Goal: Information Seeking & Learning: Find specific page/section

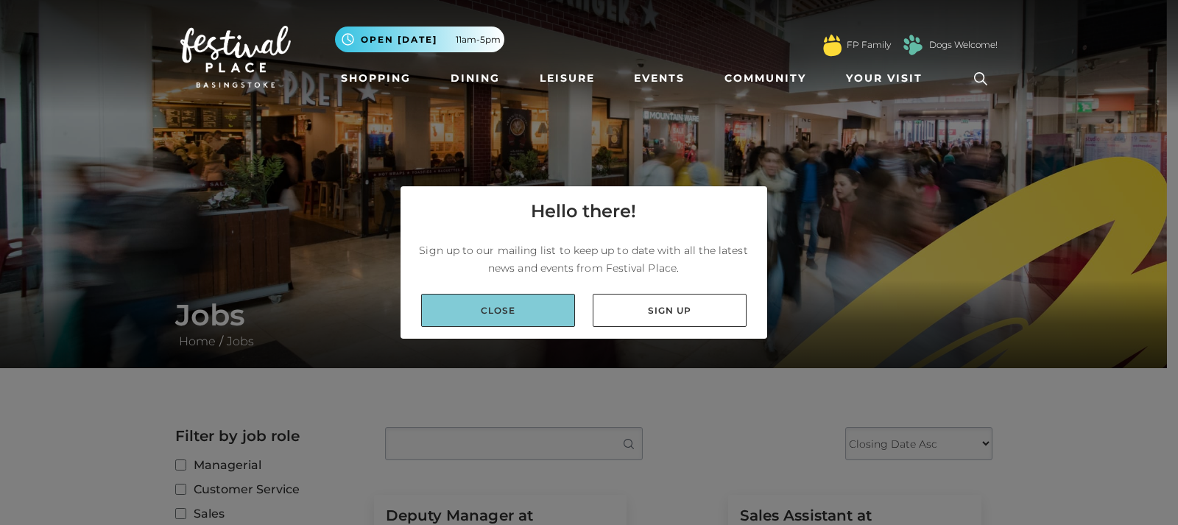
click at [516, 310] on link "Close" at bounding box center [498, 310] width 154 height 33
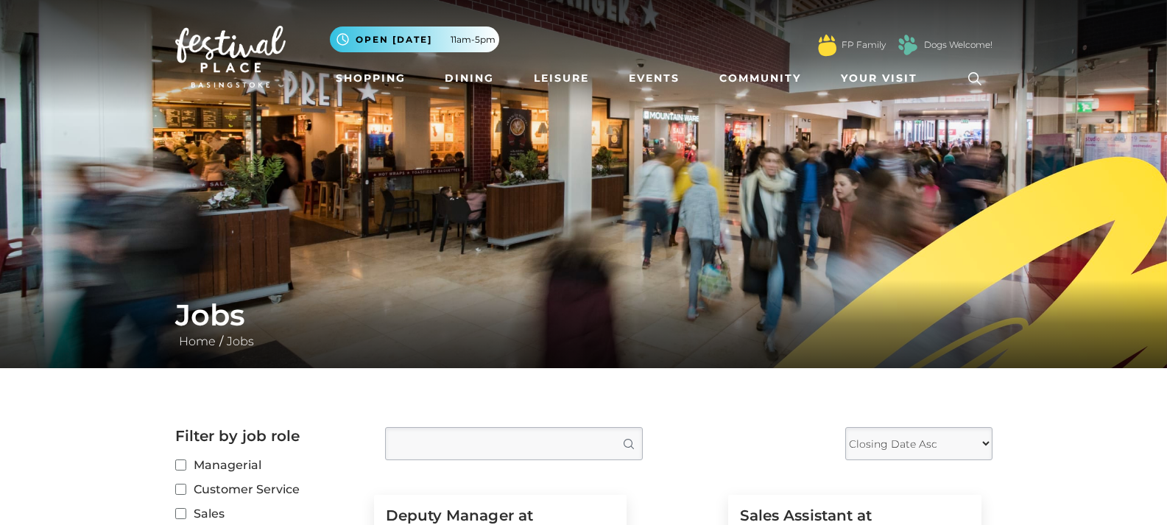
click at [521, 450] on input "Type job position" at bounding box center [514, 443] width 258 height 33
type input "[PERSON_NAME]"
click at [613, 428] on button "Search" at bounding box center [627, 444] width 29 height 32
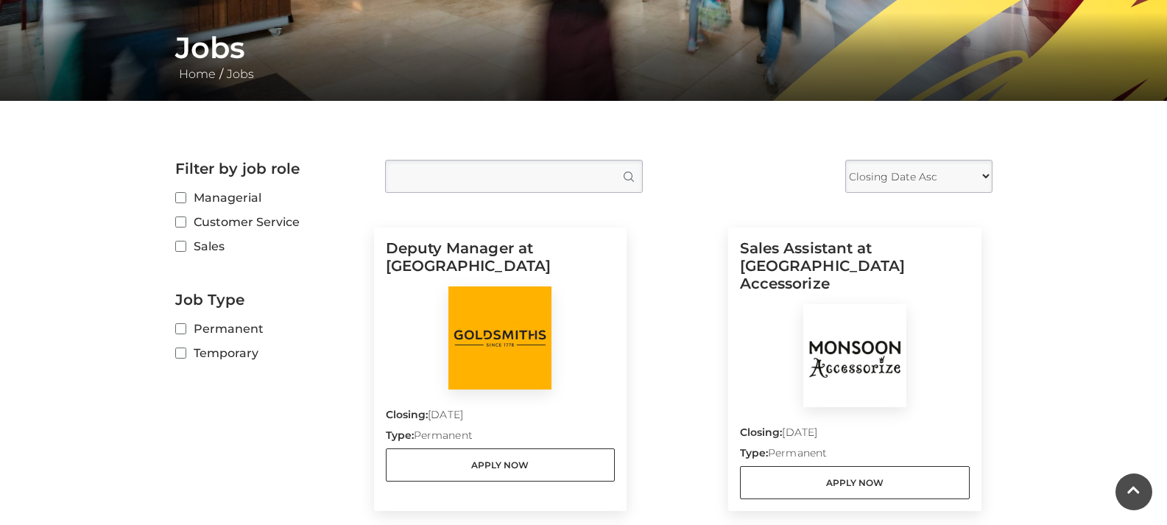
scroll to position [272, 0]
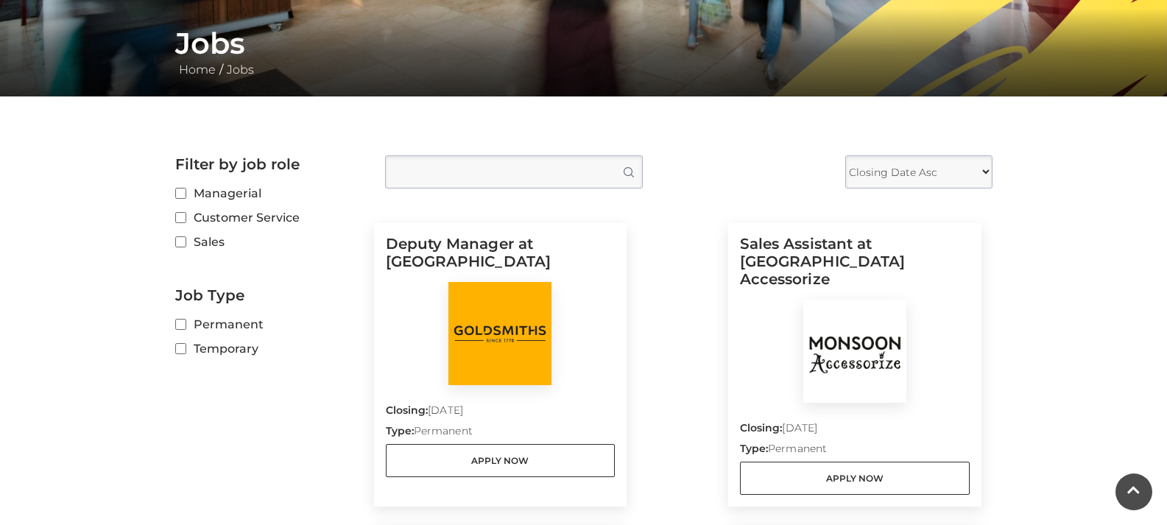
click at [527, 162] on input "Type job position" at bounding box center [514, 171] width 258 height 33
type input "[PERSON_NAME]"
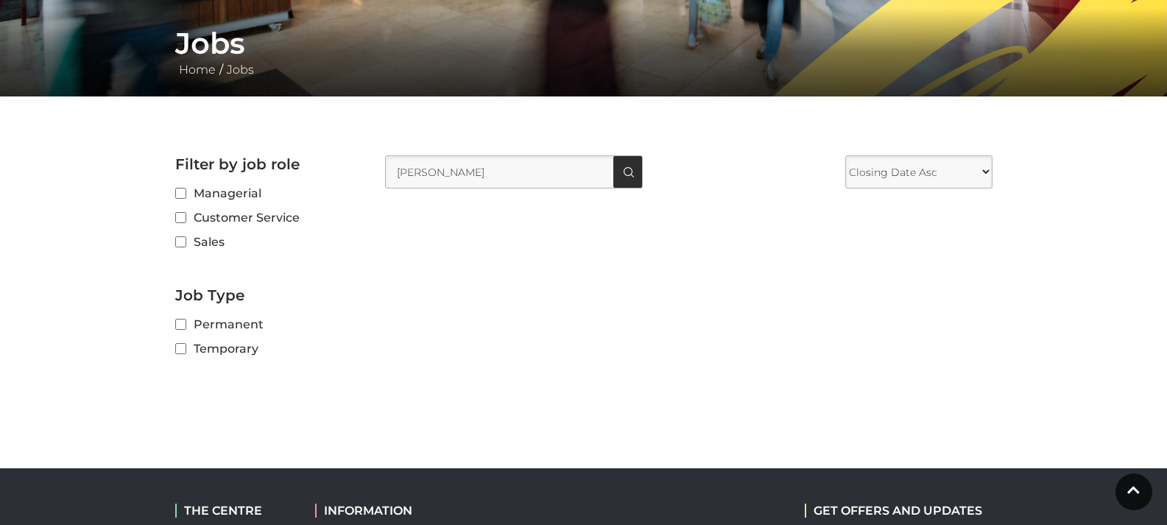
click at [627, 174] on div at bounding box center [629, 171] width 10 height 11
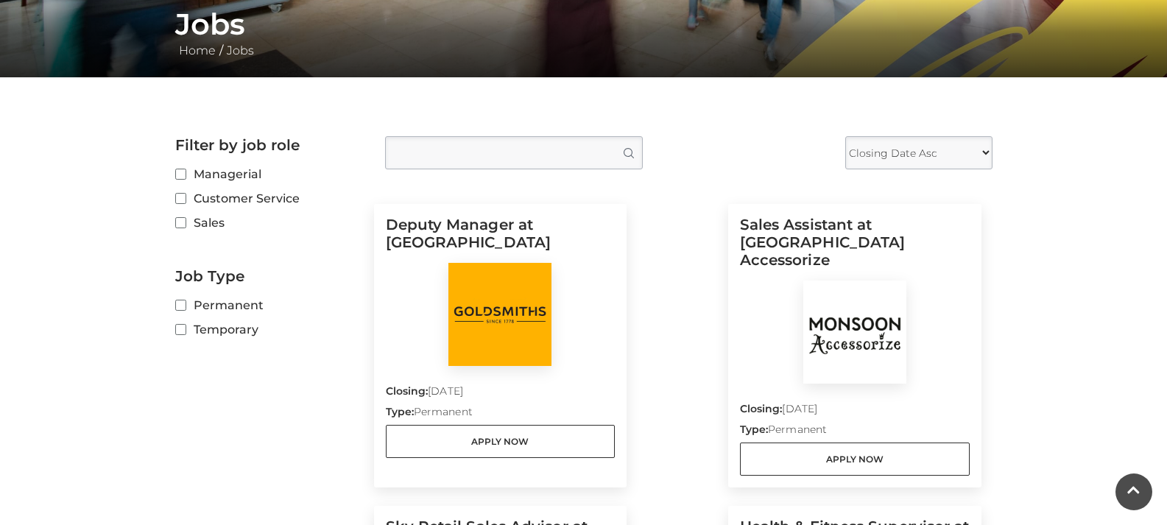
scroll to position [286, 0]
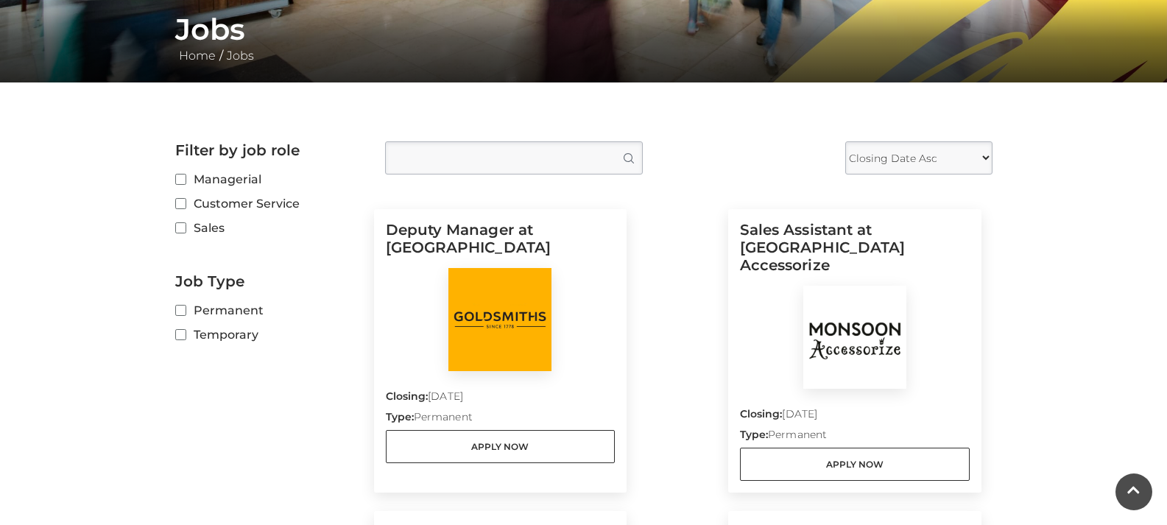
click at [982, 165] on select "Closing Date Asc Closing Date Desc" at bounding box center [918, 157] width 147 height 33
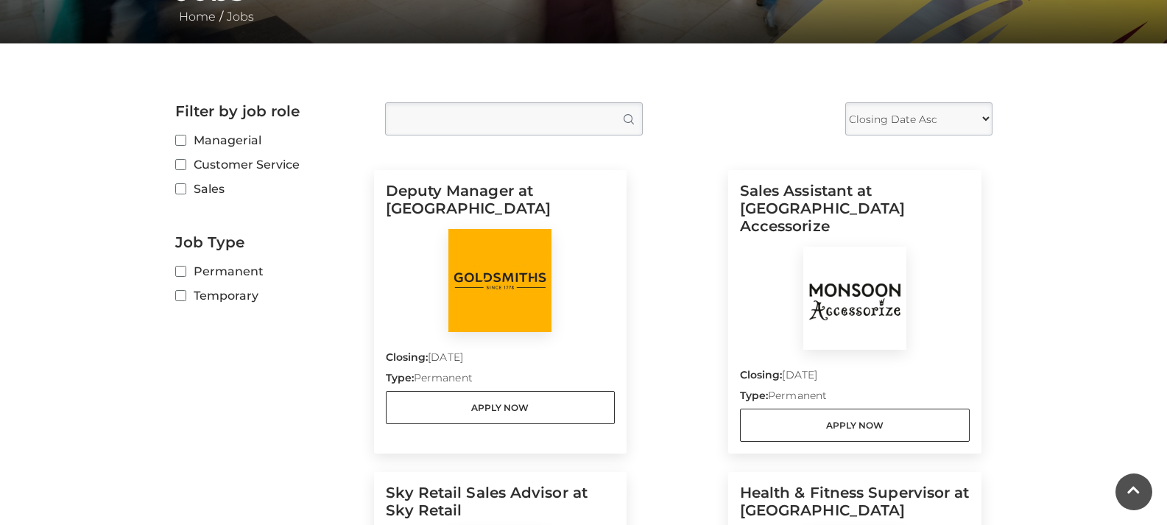
scroll to position [0, 0]
